Goal: Task Accomplishment & Management: Use online tool/utility

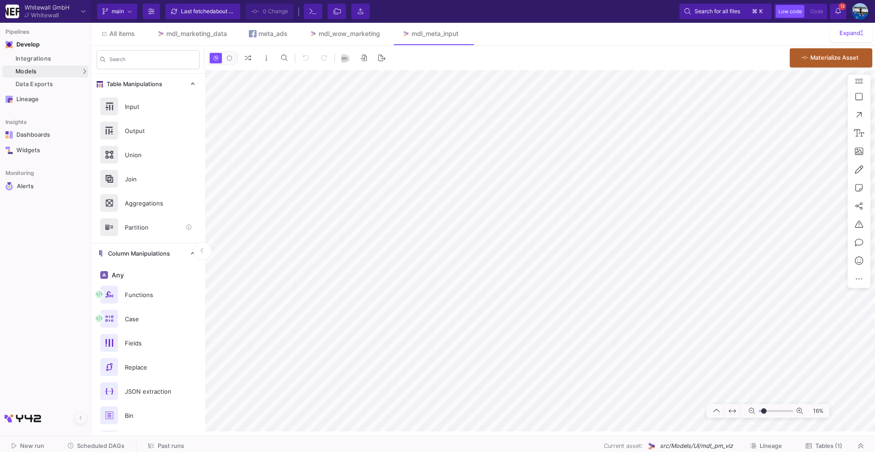
type input "-30"
click at [185, 34] on div "mdl_marketing_data" at bounding box center [196, 33] width 61 height 7
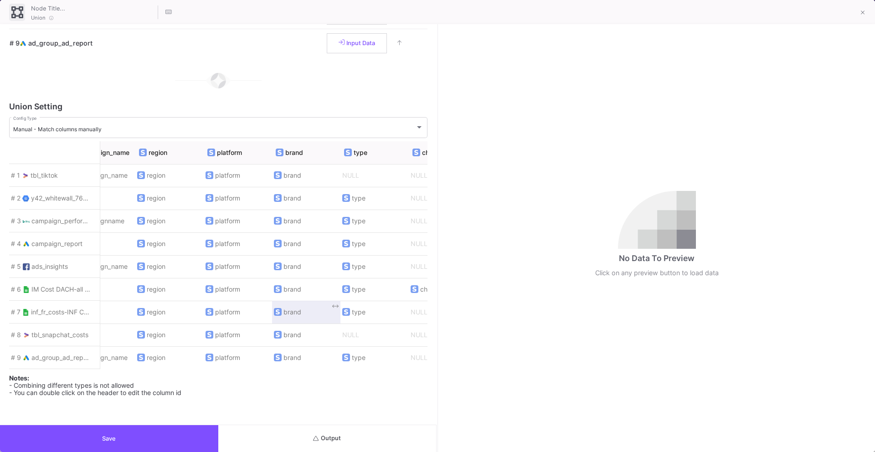
scroll to position [0, 170]
click at [125, 369] on button "Save" at bounding box center [109, 438] width 218 height 27
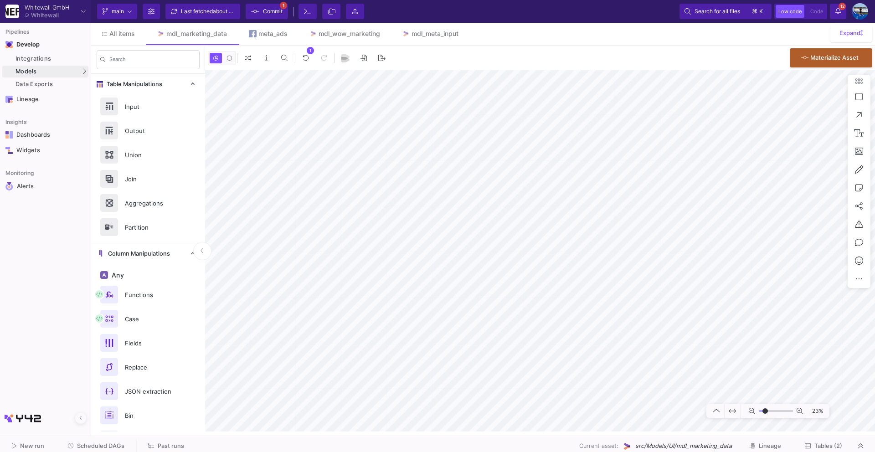
type input "-38"
